Goal: Complete application form: Complete application form

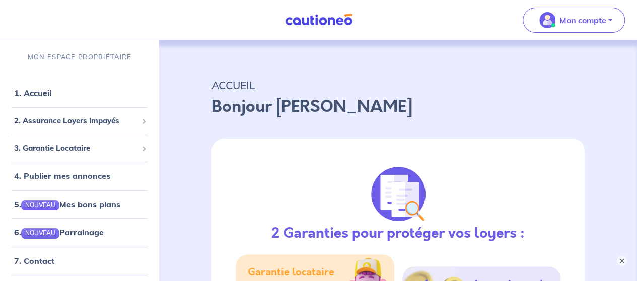
click at [345, 15] on img at bounding box center [318, 20] width 75 height 13
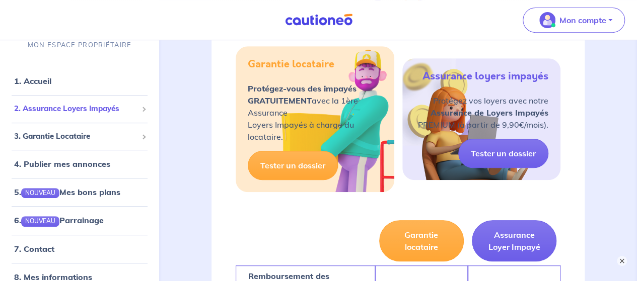
scroll to position [50, 0]
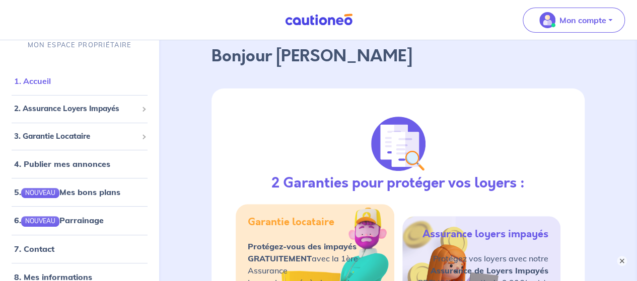
click at [51, 77] on link "1. Accueil" at bounding box center [32, 81] width 37 height 10
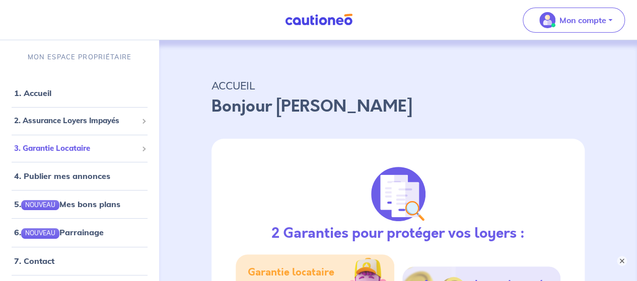
click at [50, 146] on span "3. Garantie Locataire" at bounding box center [75, 149] width 123 height 12
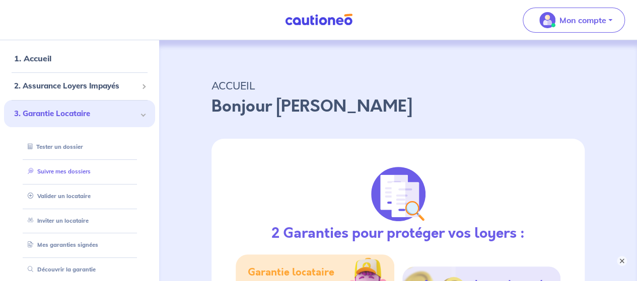
scroll to position [50, 0]
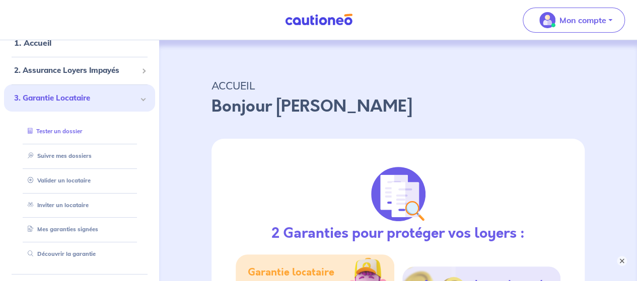
click at [62, 132] on link "Tester un dossier" at bounding box center [53, 131] width 58 height 7
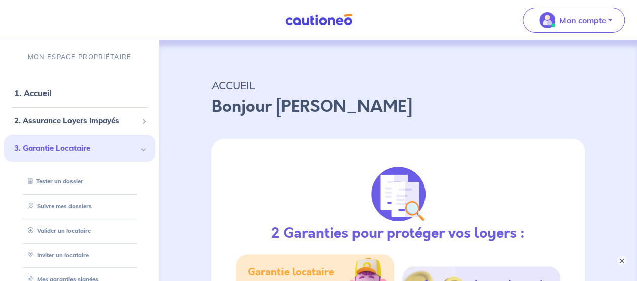
click at [335, 20] on img at bounding box center [318, 20] width 75 height 13
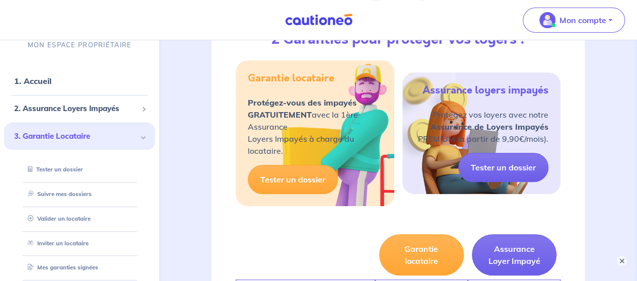
scroll to position [151, 0]
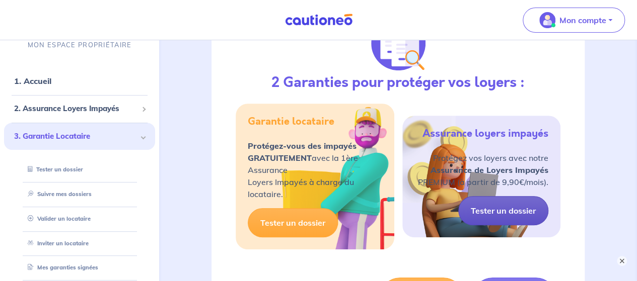
click at [515, 208] on link "Tester un dossier" at bounding box center [503, 210] width 90 height 29
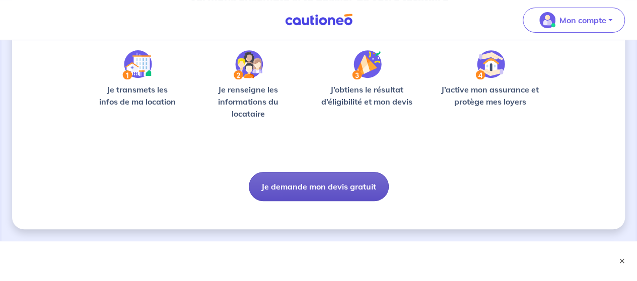
click at [322, 189] on button "Je demande mon devis gratuit" at bounding box center [319, 186] width 140 height 29
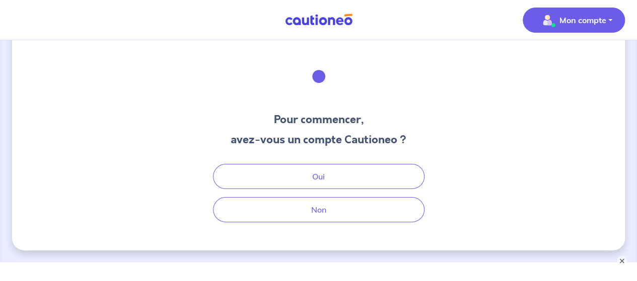
scroll to position [8, 0]
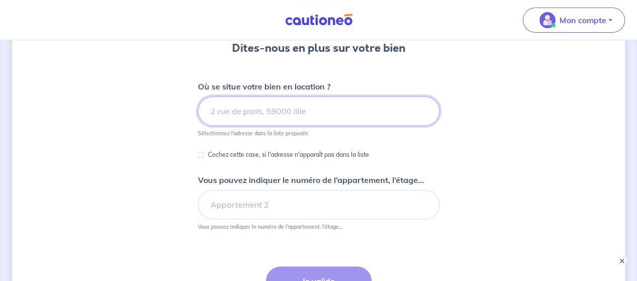
scroll to position [101, 0]
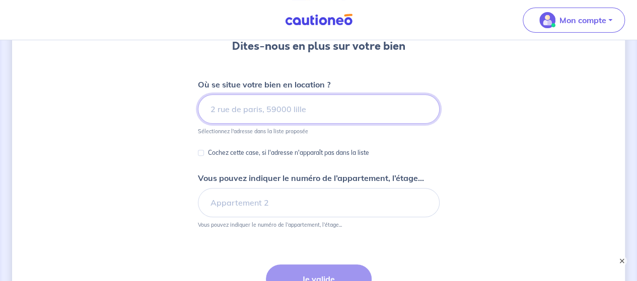
click at [271, 111] on input at bounding box center [319, 109] width 242 height 29
type input """
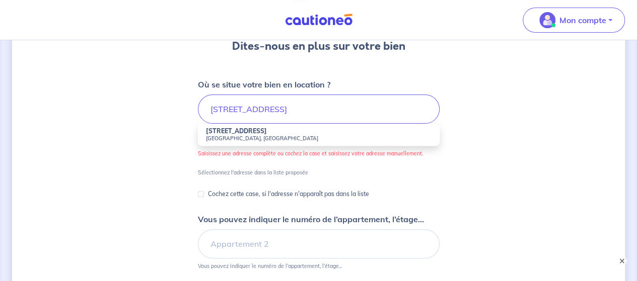
click at [265, 139] on small "[GEOGRAPHIC_DATA], [GEOGRAPHIC_DATA]" at bounding box center [318, 138] width 225 height 7
type input "[STREET_ADDRESS]"
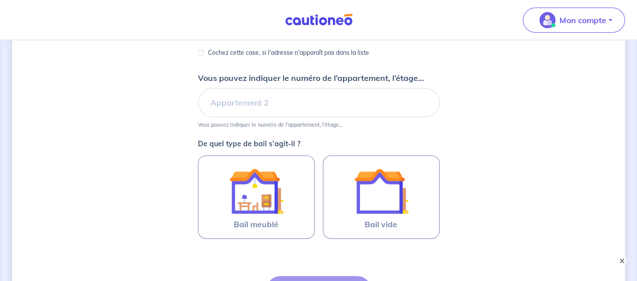
scroll to position [201, 0]
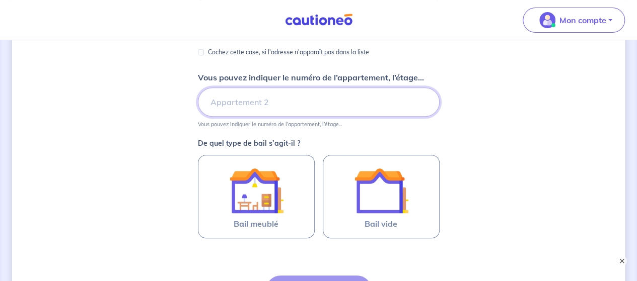
click at [246, 109] on input "Vous pouvez indiquer le numéro de l’appartement, l’étage..." at bounding box center [319, 102] width 242 height 29
type input "1er étage"
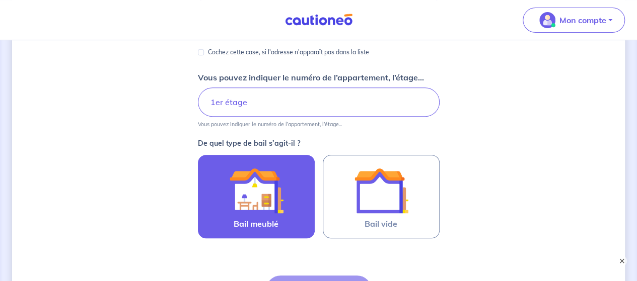
drag, startPoint x: 267, startPoint y: 206, endPoint x: 289, endPoint y: 196, distance: 24.8
click at [267, 206] on img at bounding box center [256, 191] width 54 height 54
click at [0, 0] on input "Bail meublé" at bounding box center [0, 0] width 0 height 0
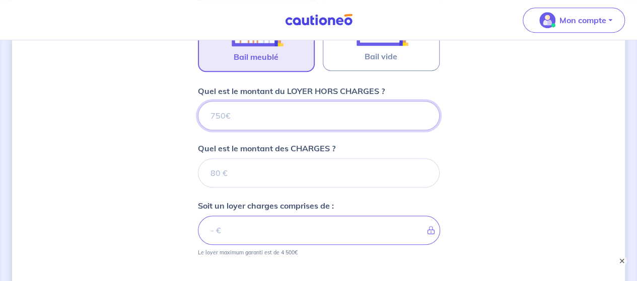
scroll to position [368, 0]
click at [250, 118] on input "Quel est le montant du LOYER HORS CHARGES ?" at bounding box center [319, 116] width 242 height 29
type input "1"
type input "113"
type input "1137"
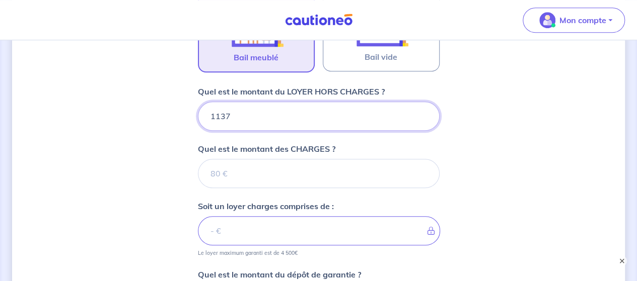
type input "1137"
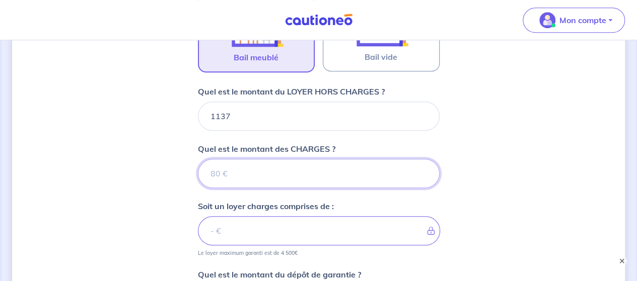
click at [256, 164] on input "Quel est le montant des CHARGES ?" at bounding box center [319, 173] width 242 height 29
type input "53"
type input "1142"
type input "53"
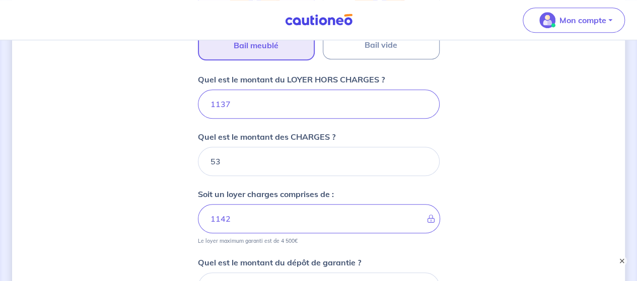
type input "1190"
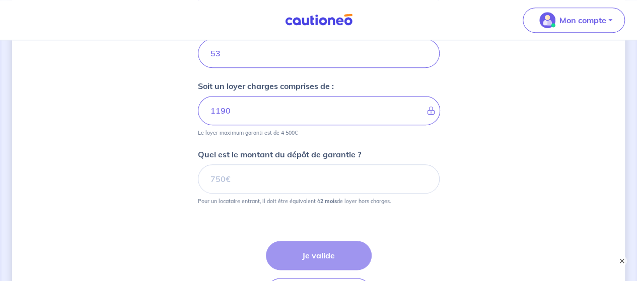
scroll to position [519, 0]
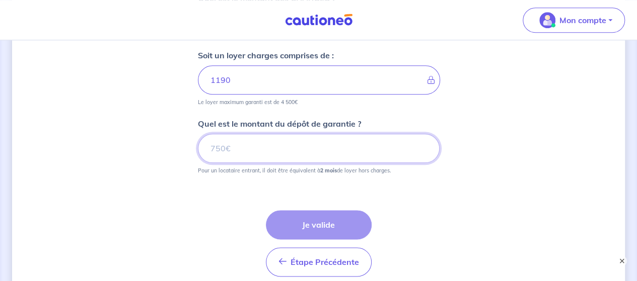
click at [263, 149] on input "Quel est le montant du dépôt de garantie ?" at bounding box center [319, 148] width 242 height 29
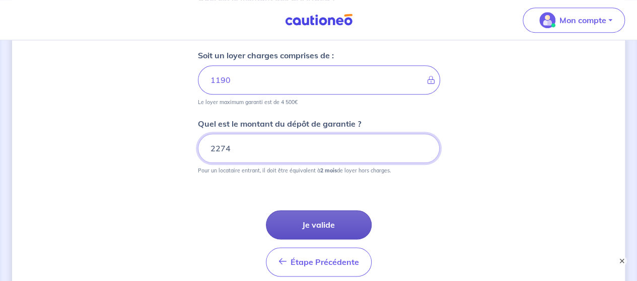
type input "2274"
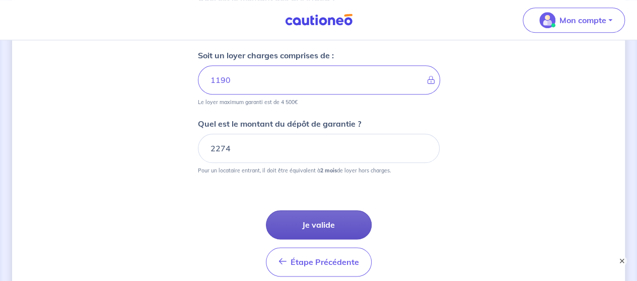
click at [310, 227] on button "Je valide" at bounding box center [319, 224] width 106 height 29
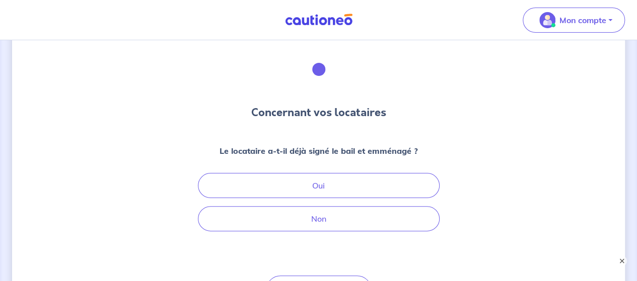
scroll to position [50, 0]
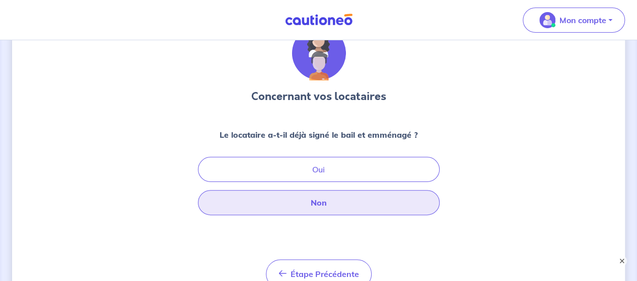
click at [344, 197] on button "Non" at bounding box center [319, 202] width 242 height 25
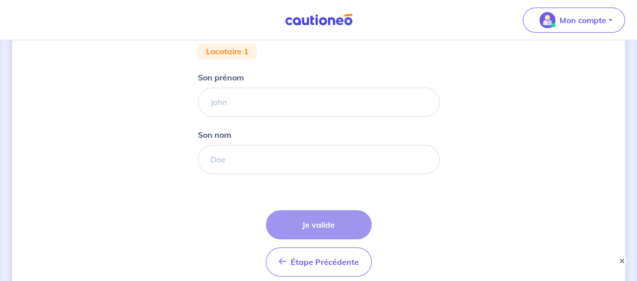
scroll to position [201, 0]
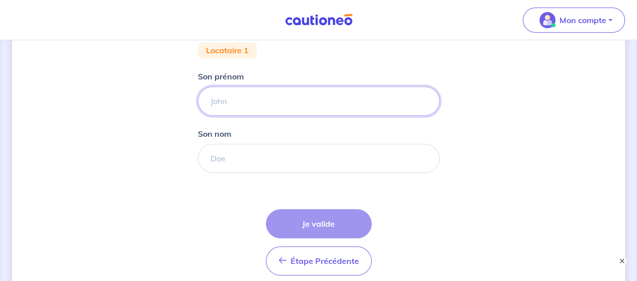
click at [258, 107] on input "Son prénom" at bounding box center [319, 101] width 242 height 29
type input "HOUDA"
click at [209, 158] on input "Son nom" at bounding box center [319, 158] width 242 height 29
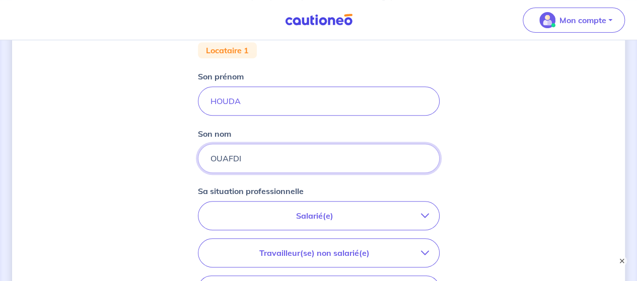
type input "OUAFDI"
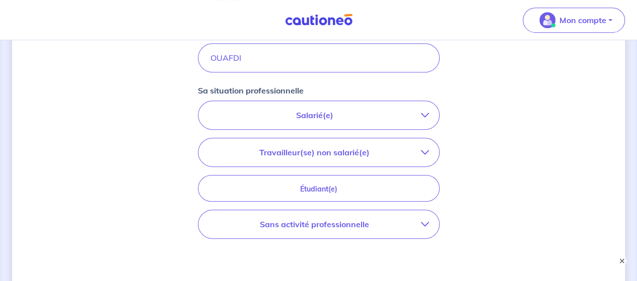
scroll to position [403, 0]
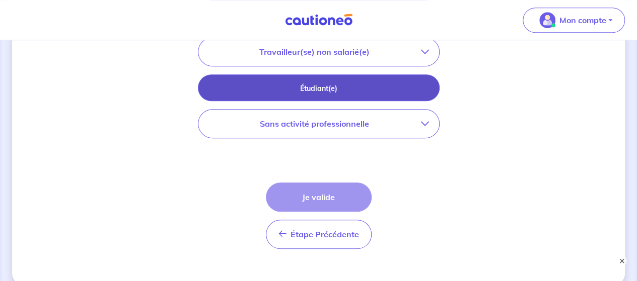
click at [306, 79] on button "Étudiant(e)" at bounding box center [319, 87] width 242 height 27
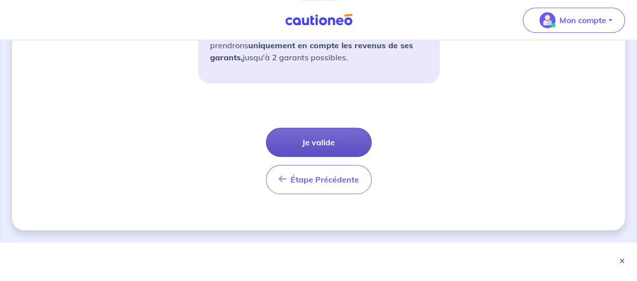
click at [329, 137] on button "Je valide" at bounding box center [319, 142] width 106 height 29
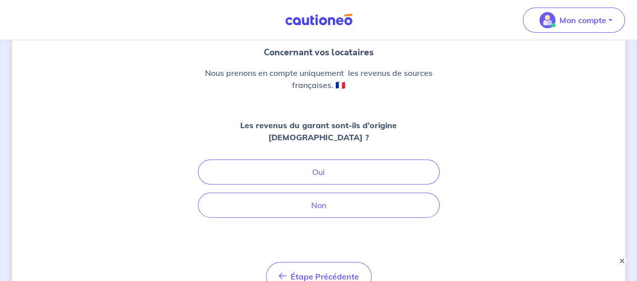
scroll to position [101, 0]
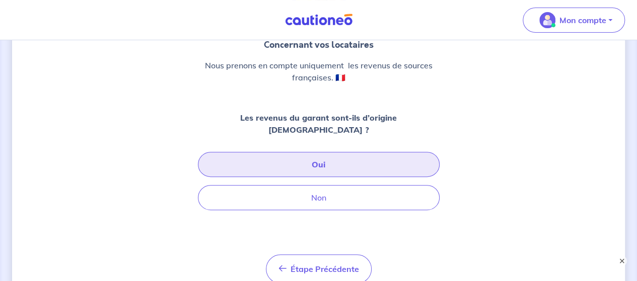
click at [327, 160] on button "Oui" at bounding box center [319, 164] width 242 height 25
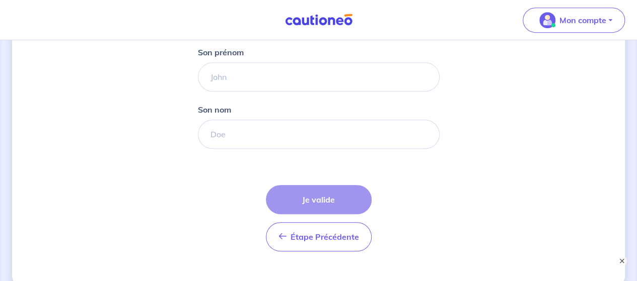
scroll to position [204, 0]
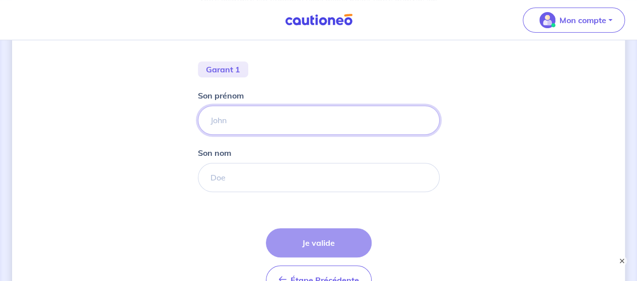
click at [257, 114] on input "Son prénom" at bounding box center [319, 120] width 242 height 29
type input "FONDATION"
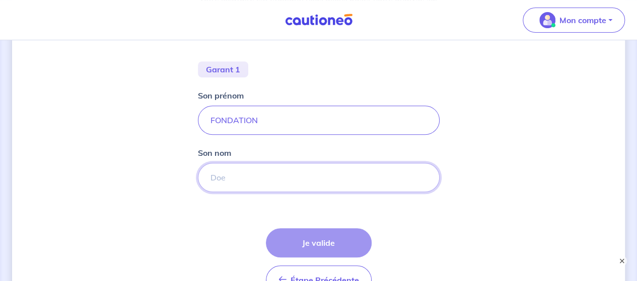
click at [324, 178] on input "Son nom" at bounding box center [319, 177] width 242 height 29
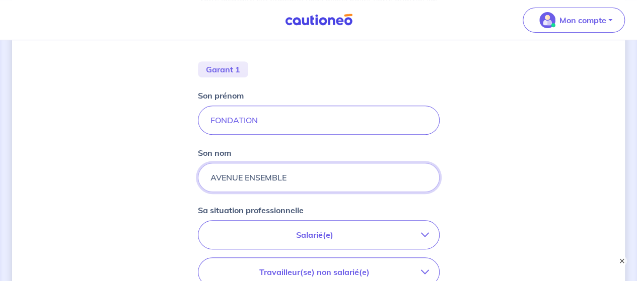
type input "AVENUE ENSEMBLE"
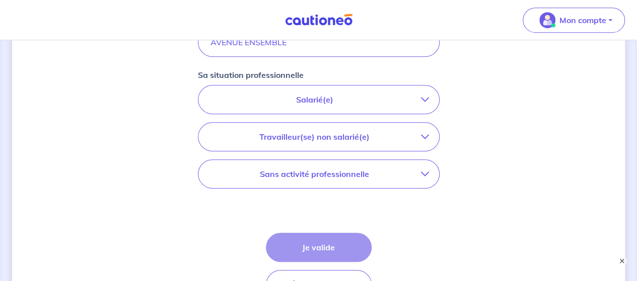
scroll to position [355, 0]
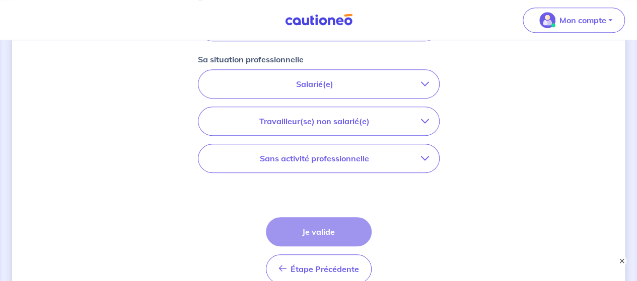
drag, startPoint x: 319, startPoint y: 221, endPoint x: 356, endPoint y: 159, distance: 72.2
click at [321, 219] on div "Étape Précédente Précédent Je valide Je valide" at bounding box center [319, 250] width 106 height 66
click at [357, 85] on p "Salarié(e)" at bounding box center [314, 84] width 212 height 12
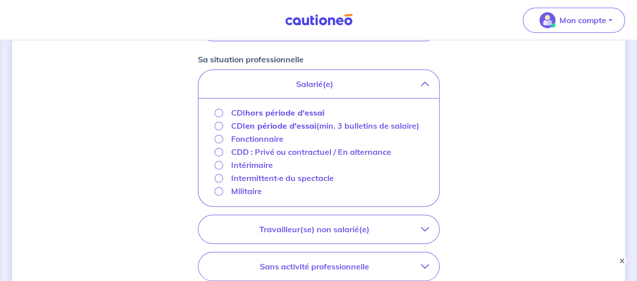
click at [299, 82] on p "Salarié(e)" at bounding box center [314, 84] width 212 height 12
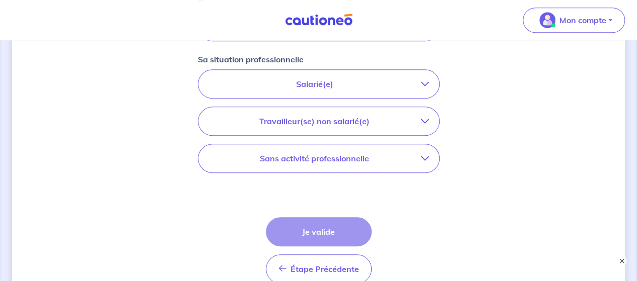
click at [317, 120] on p "Travailleur(se) non salarié(e)" at bounding box center [314, 121] width 212 height 12
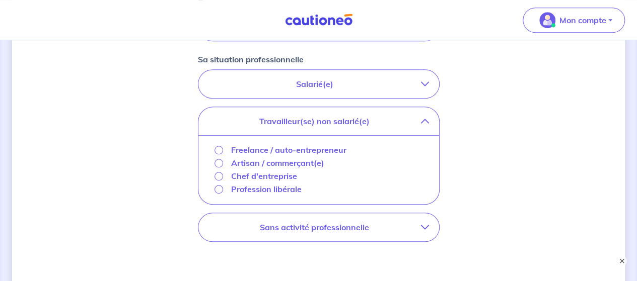
click at [267, 174] on p "Chef d'entreprise" at bounding box center [264, 176] width 66 height 12
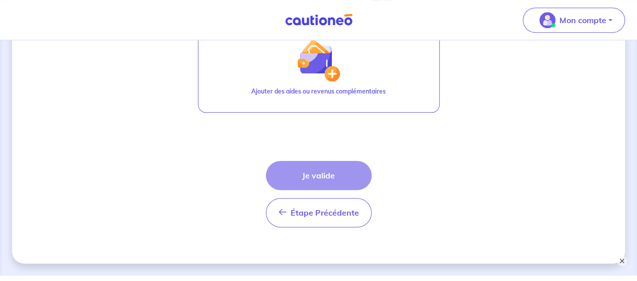
click at [317, 178] on div "Étape Précédente Précédent Je valide Je valide" at bounding box center [319, 194] width 106 height 66
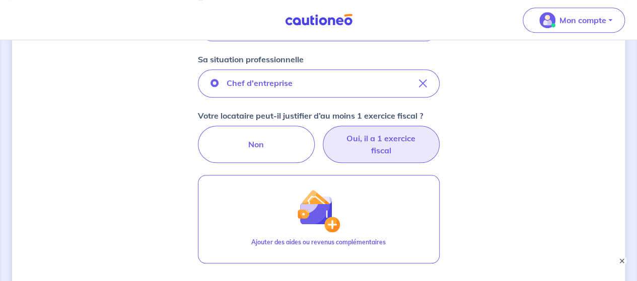
click at [354, 140] on label "Oui, il a 1 exercice fiscal" at bounding box center [381, 144] width 117 height 37
click at [322, 132] on input "Oui, il a 1 exercice fiscal" at bounding box center [318, 129] width 7 height 7
radio input "true"
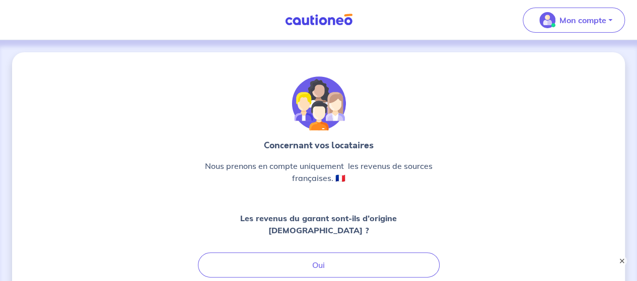
click at [340, 18] on img at bounding box center [318, 20] width 75 height 13
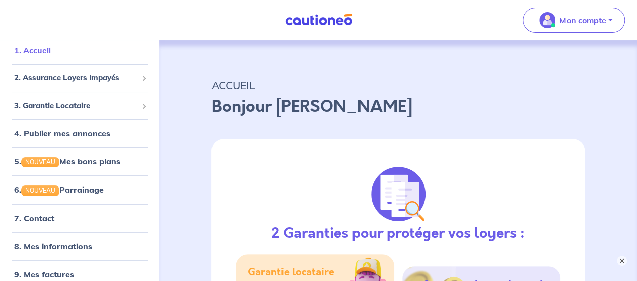
click at [48, 49] on link "1. Accueil" at bounding box center [32, 50] width 37 height 10
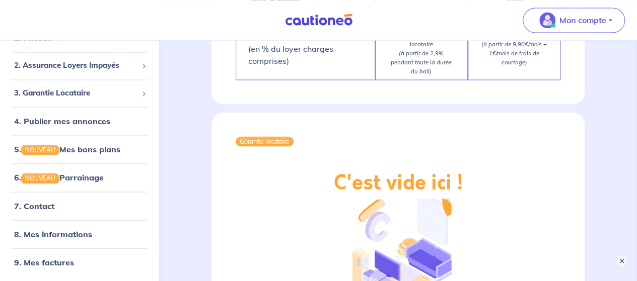
scroll to position [554, 0]
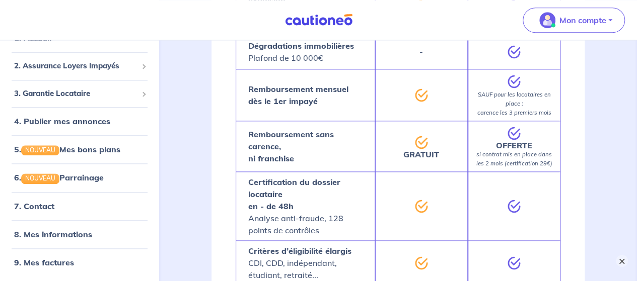
click at [620, 266] on button "×" at bounding box center [622, 261] width 12 height 12
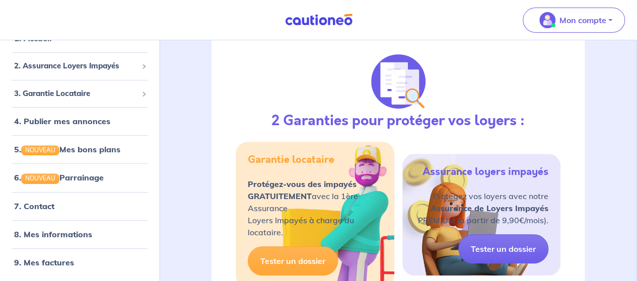
scroll to position [0, 0]
